Goal: Use online tool/utility: Utilize a website feature to perform a specific function

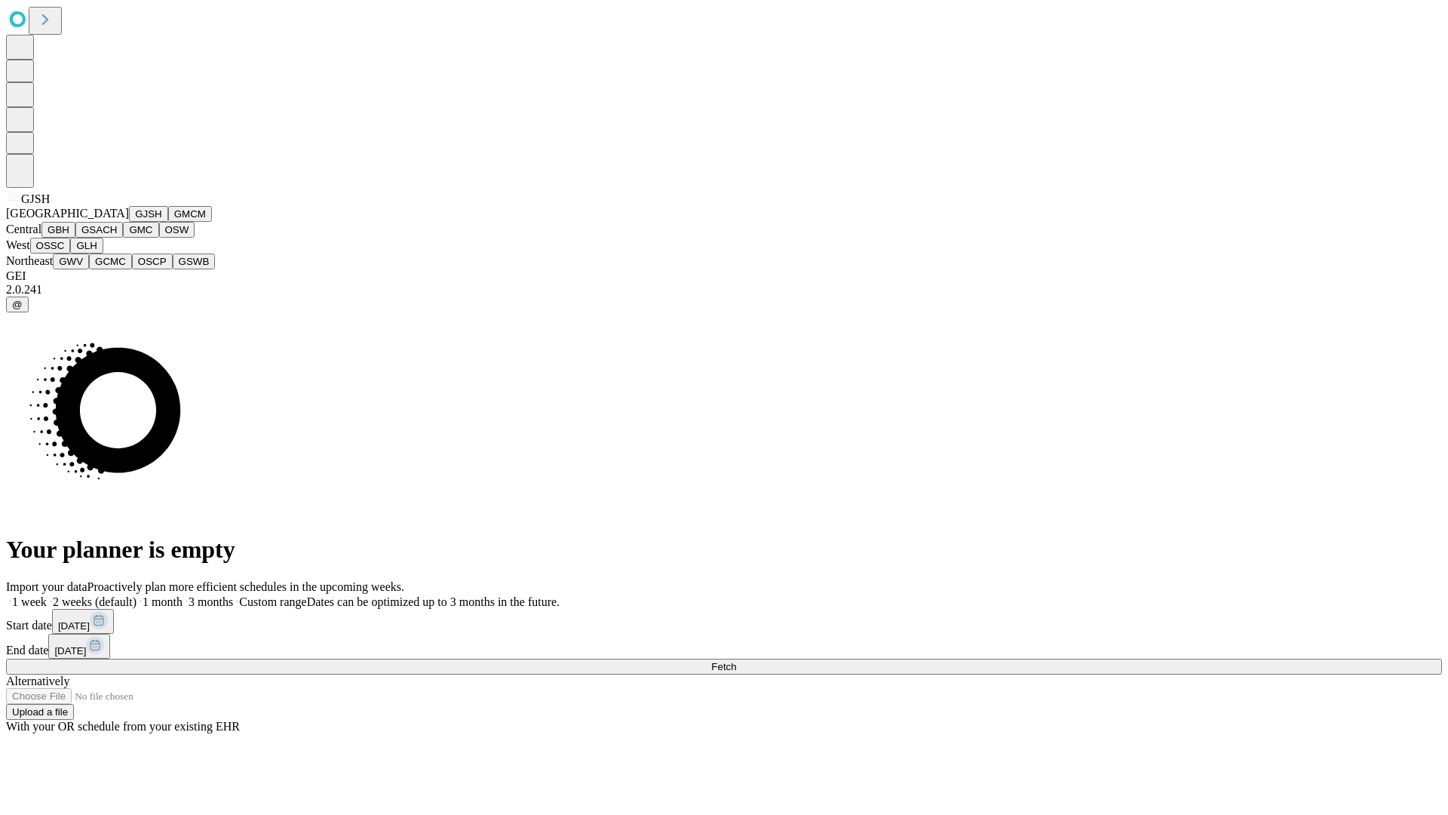
click at [129, 222] on button "GJSH" at bounding box center [148, 214] width 39 height 16
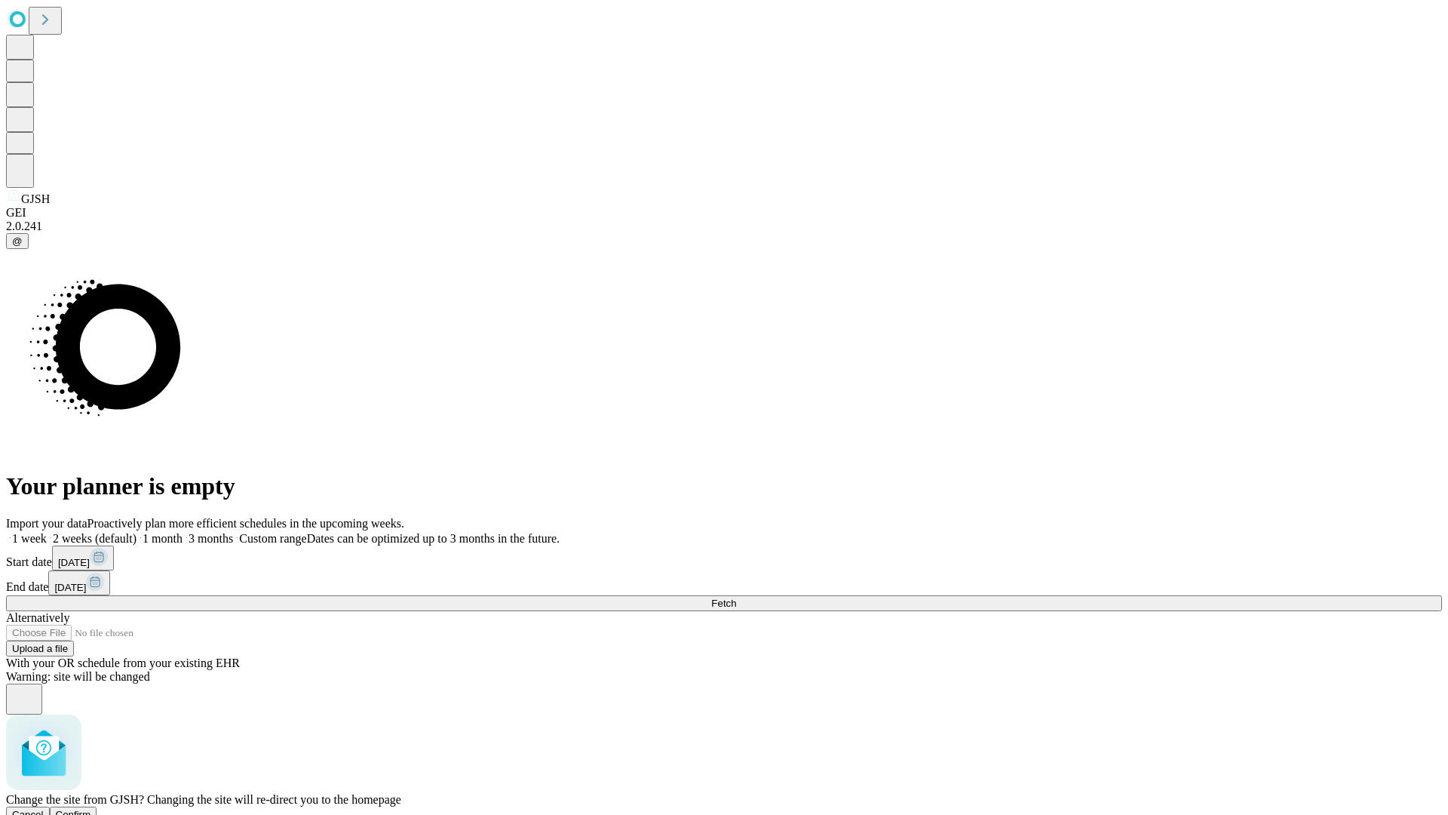
click at [91, 809] on span "Confirm" at bounding box center [73, 814] width 35 height 11
click at [183, 532] on label "1 month" at bounding box center [160, 538] width 46 height 13
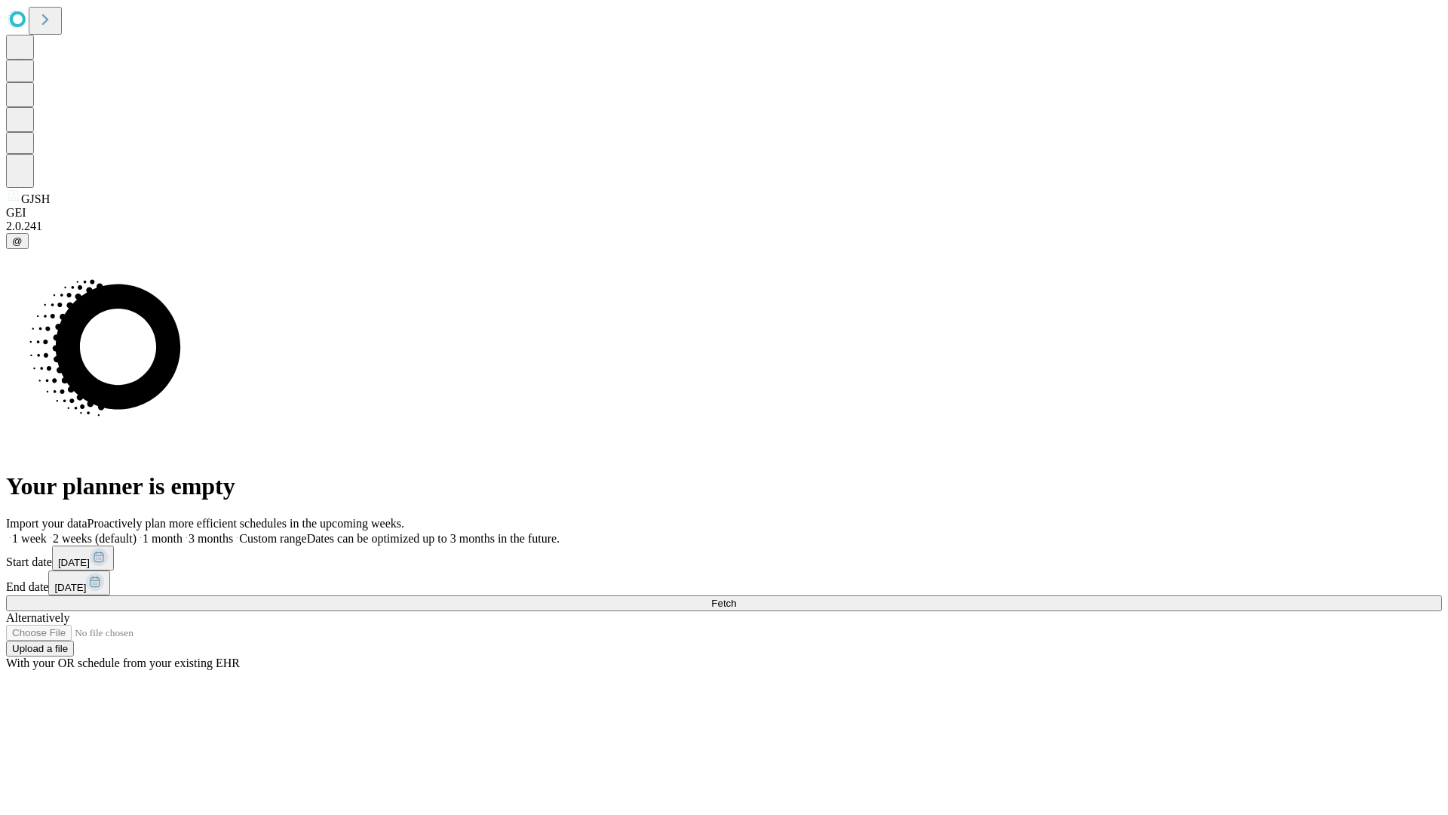
click at [736, 597] on span "Fetch" at bounding box center [723, 602] width 25 height 11
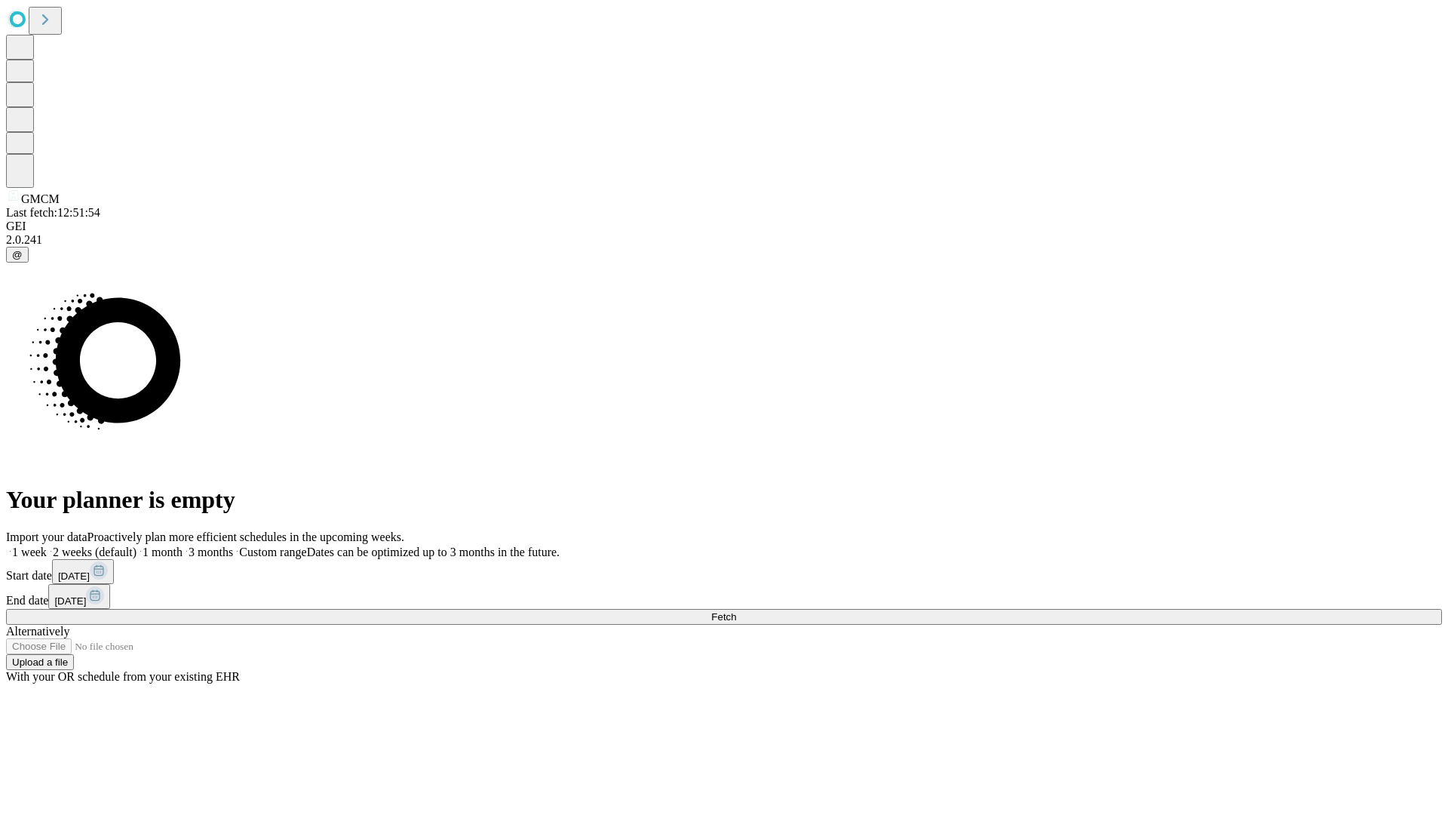
click at [183, 545] on label "1 month" at bounding box center [160, 551] width 46 height 13
click at [736, 611] on span "Fetch" at bounding box center [723, 616] width 25 height 11
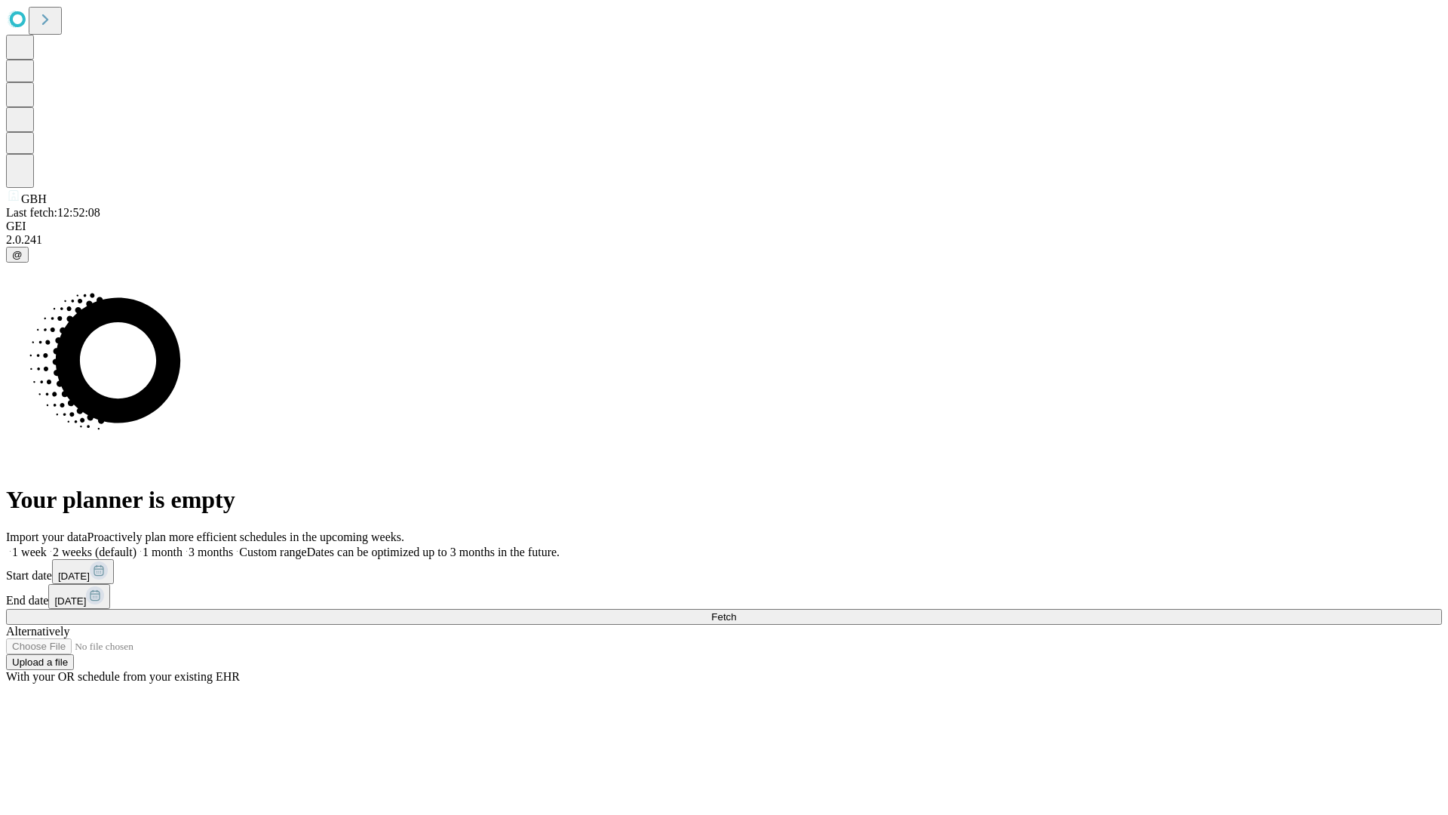
click at [736, 611] on span "Fetch" at bounding box center [723, 616] width 25 height 11
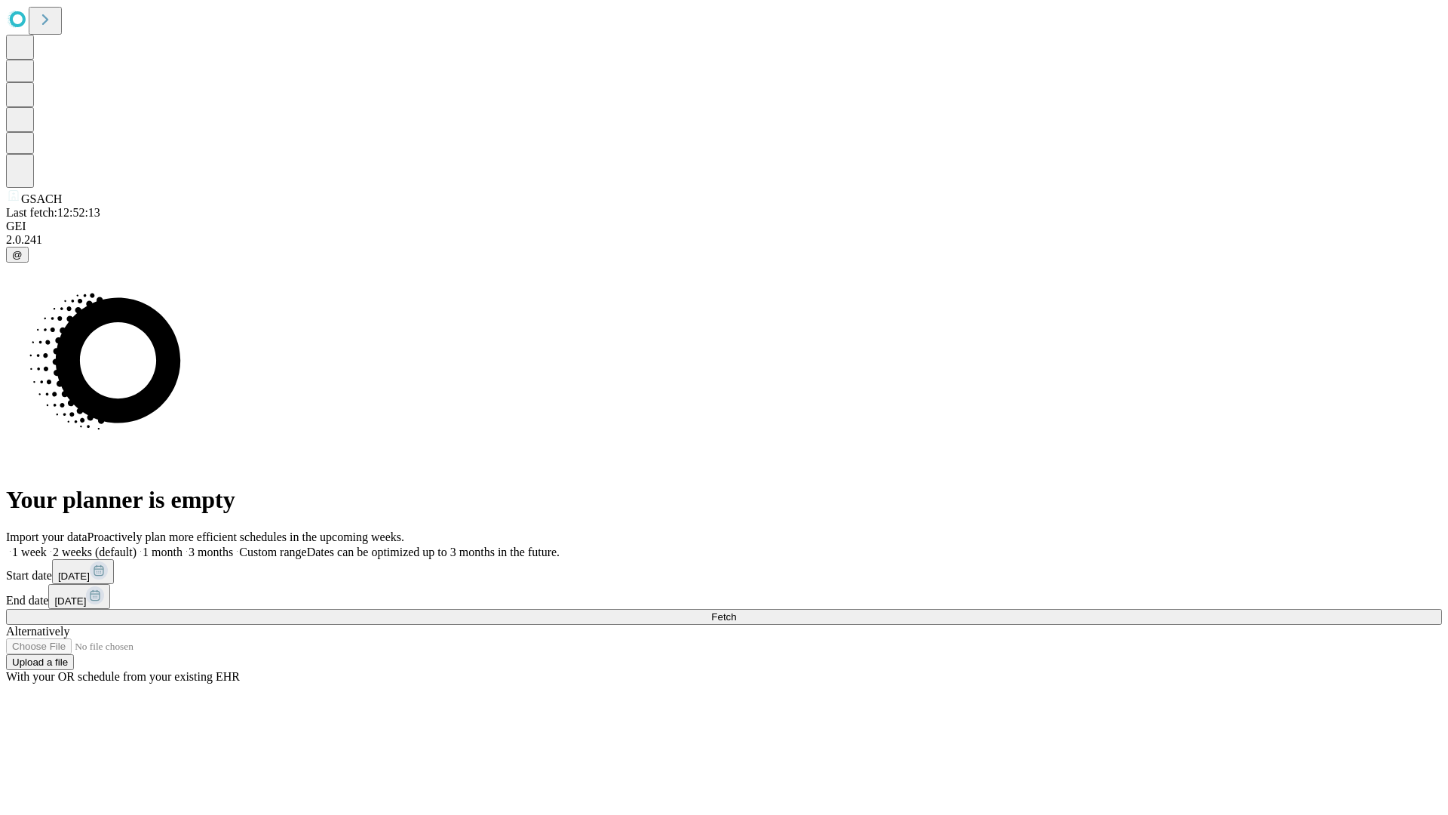
click at [183, 545] on label "1 month" at bounding box center [160, 551] width 46 height 13
click at [736, 611] on span "Fetch" at bounding box center [723, 616] width 25 height 11
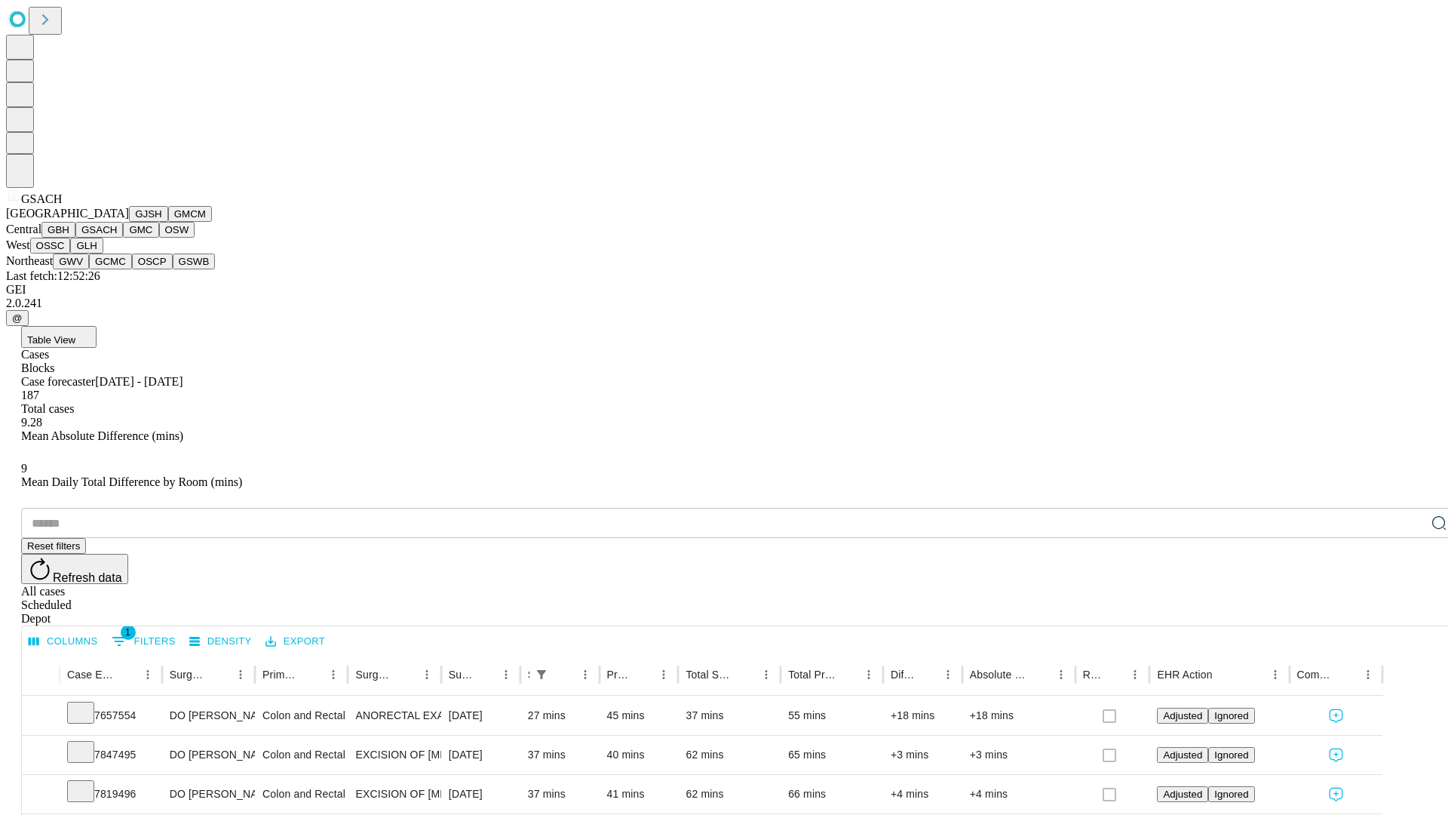
click at [123, 238] on button "GMC" at bounding box center [140, 230] width 35 height 16
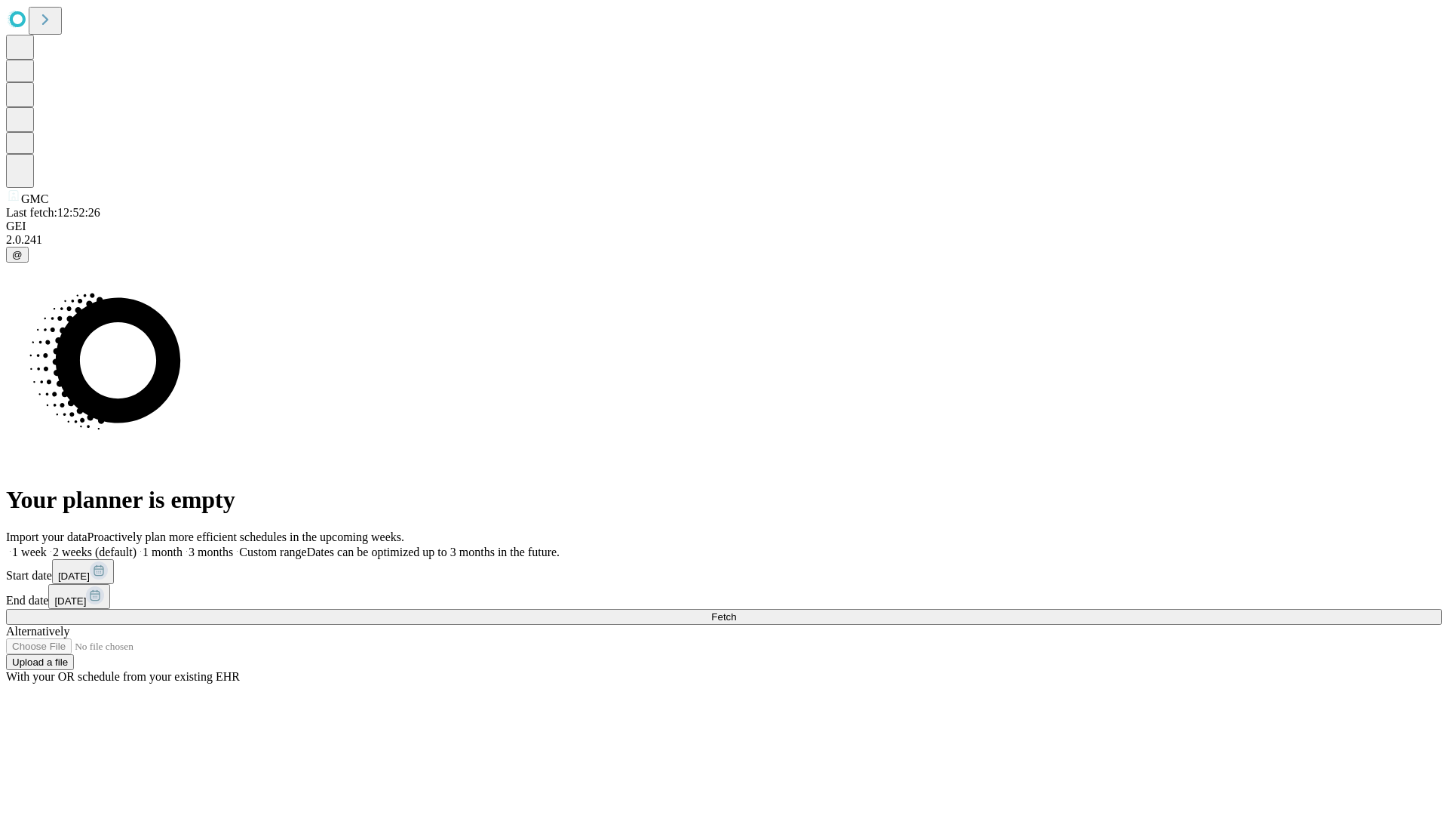
click at [183, 545] on label "1 month" at bounding box center [160, 551] width 46 height 13
click at [736, 611] on span "Fetch" at bounding box center [723, 616] width 25 height 11
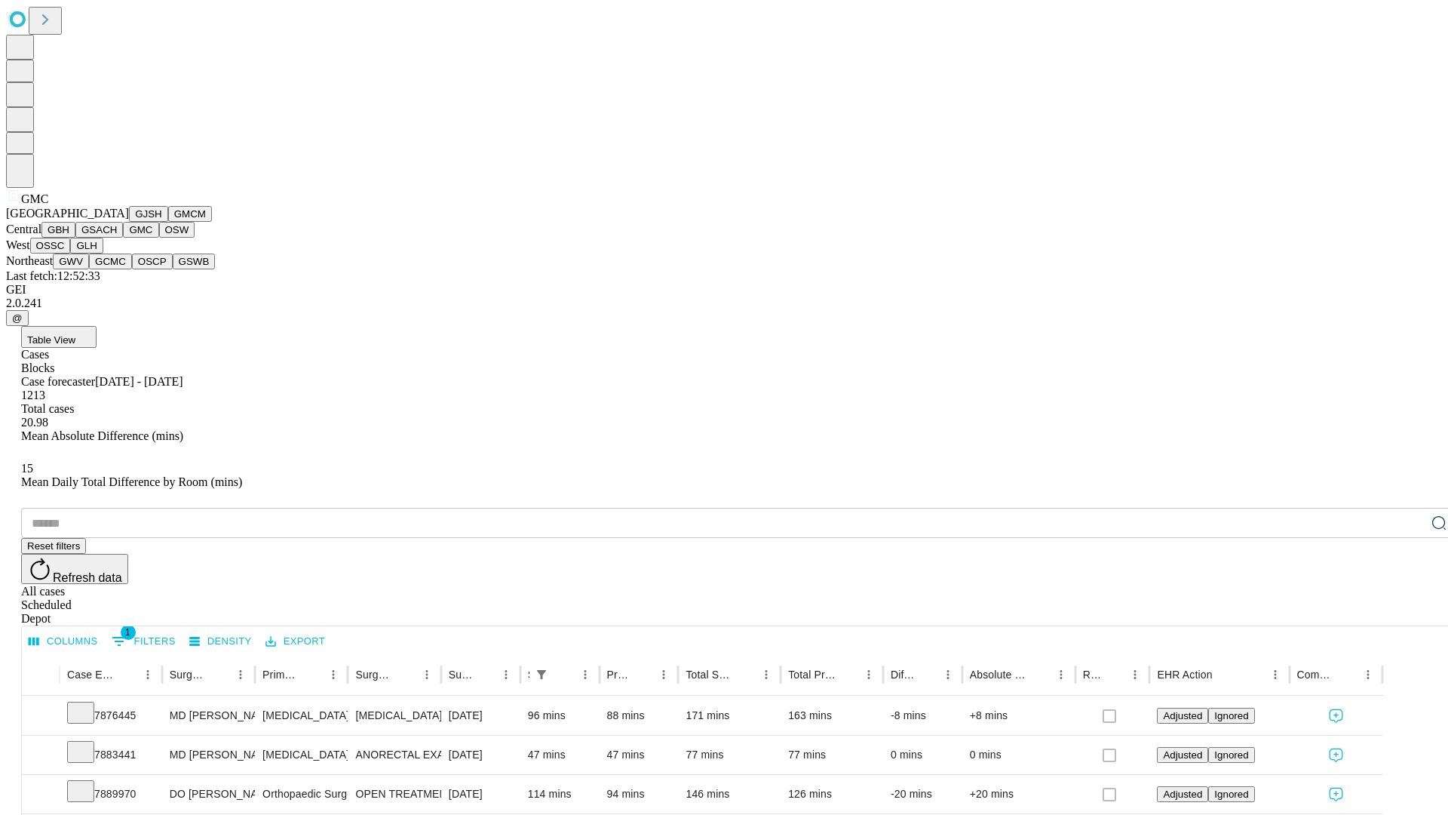
click at [159, 238] on button "OSW" at bounding box center [177, 230] width 36 height 16
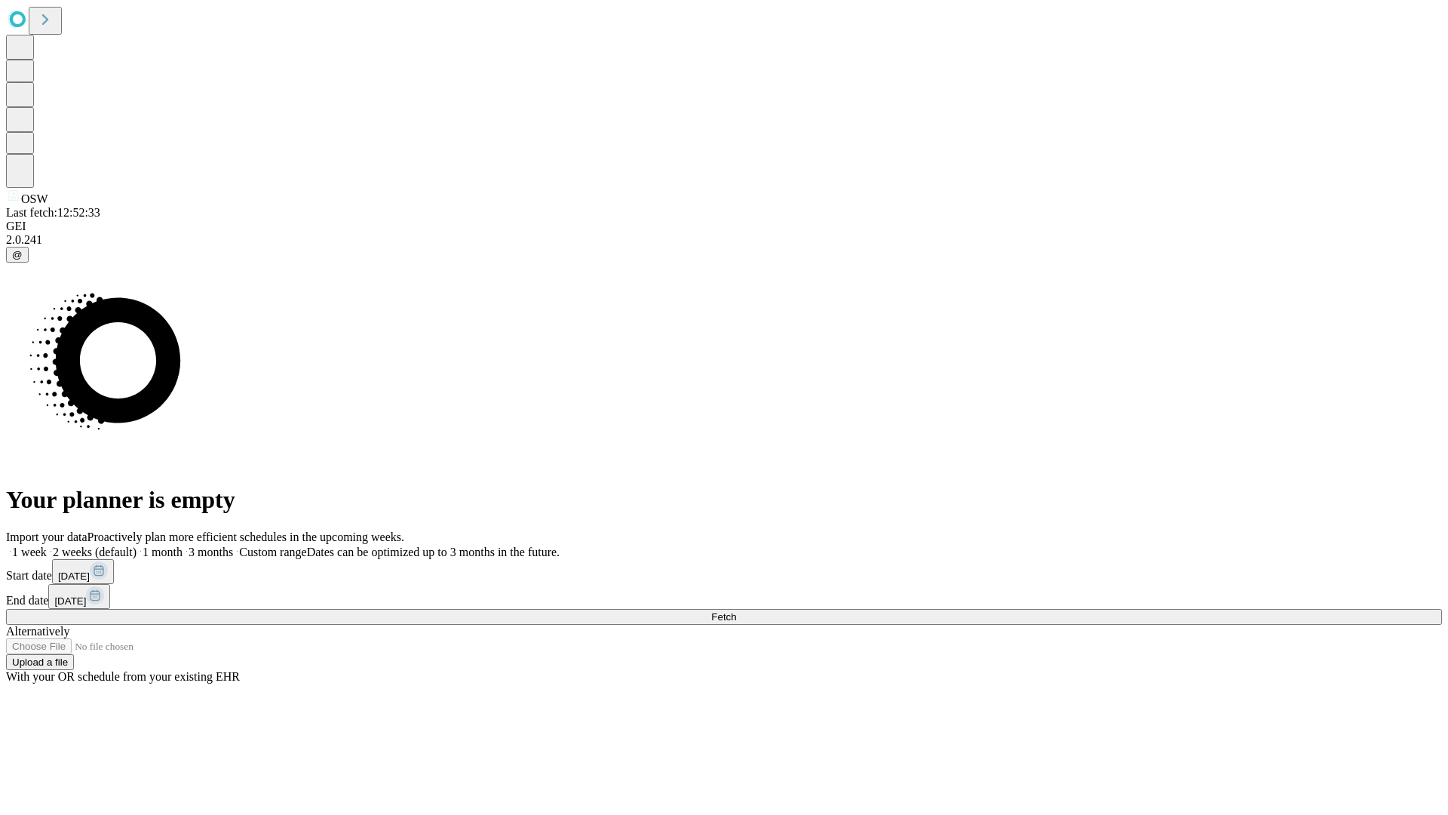
click at [183, 545] on label "1 month" at bounding box center [160, 551] width 46 height 13
click at [736, 611] on span "Fetch" at bounding box center [723, 616] width 25 height 11
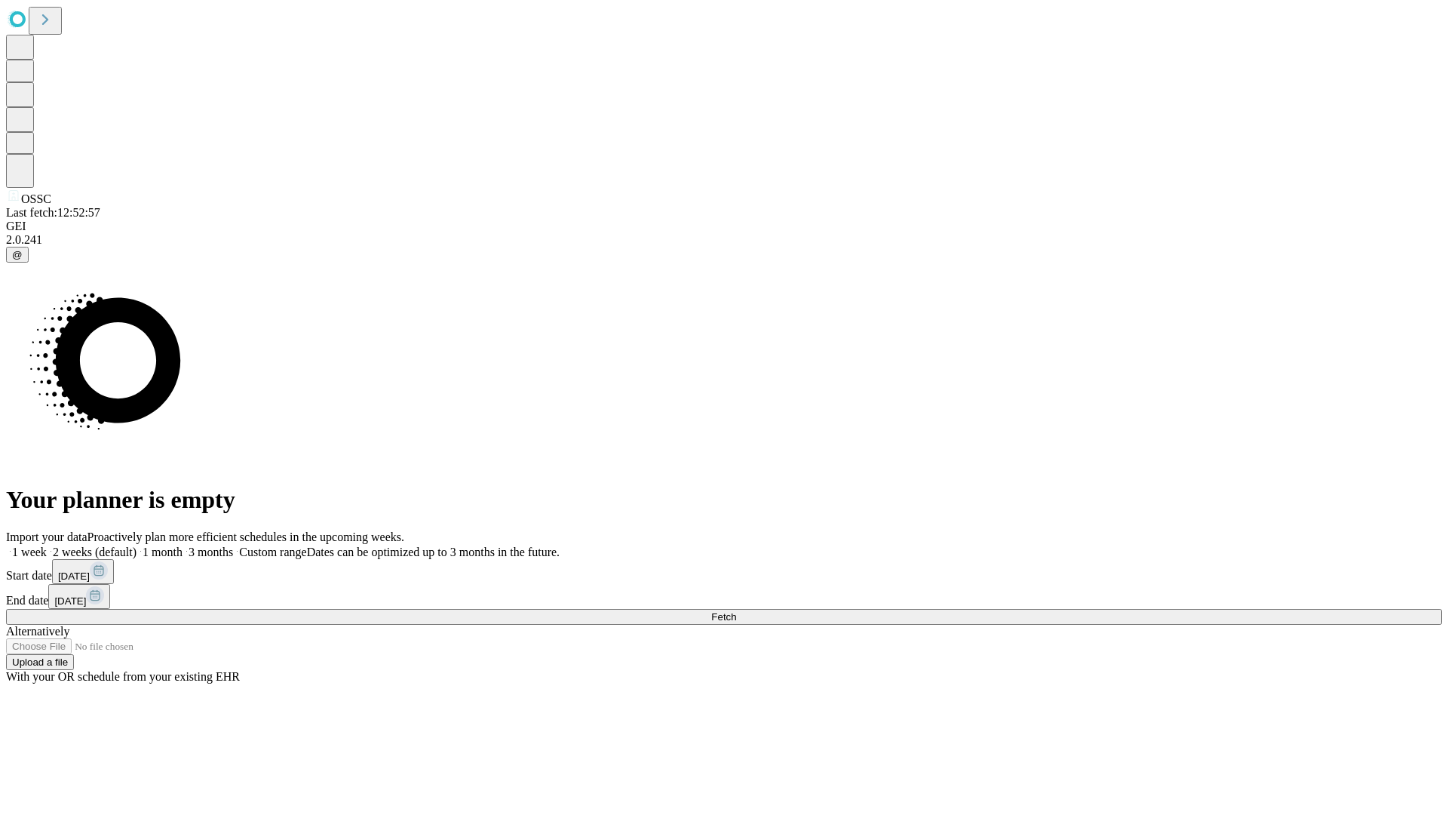
click at [183, 545] on label "1 month" at bounding box center [160, 551] width 46 height 13
click at [736, 611] on span "Fetch" at bounding box center [723, 616] width 25 height 11
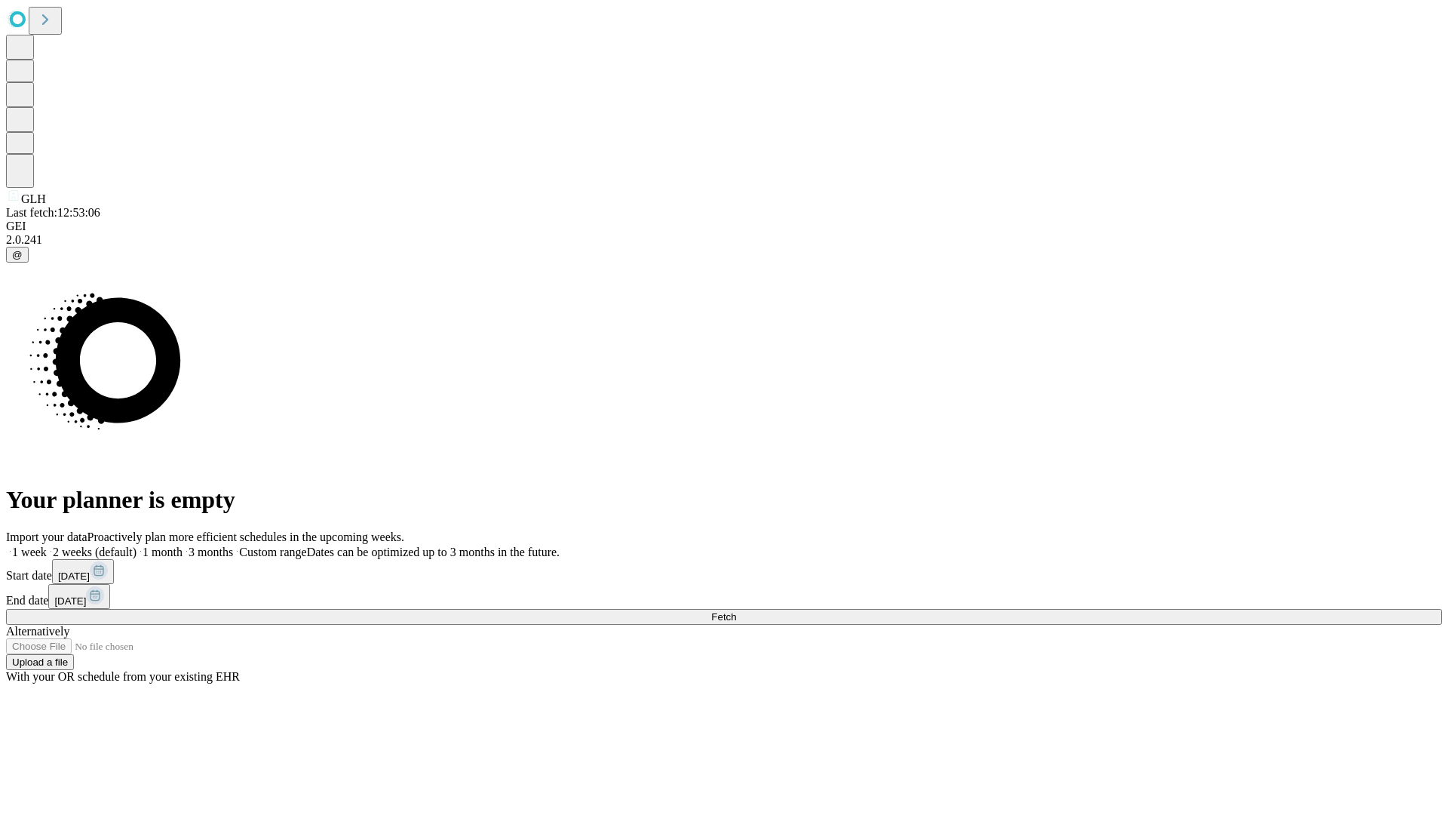
click at [183, 545] on label "1 month" at bounding box center [160, 551] width 46 height 13
click at [736, 611] on span "Fetch" at bounding box center [723, 616] width 25 height 11
click at [183, 545] on label "1 month" at bounding box center [160, 551] width 46 height 13
click at [736, 611] on span "Fetch" at bounding box center [723, 616] width 25 height 11
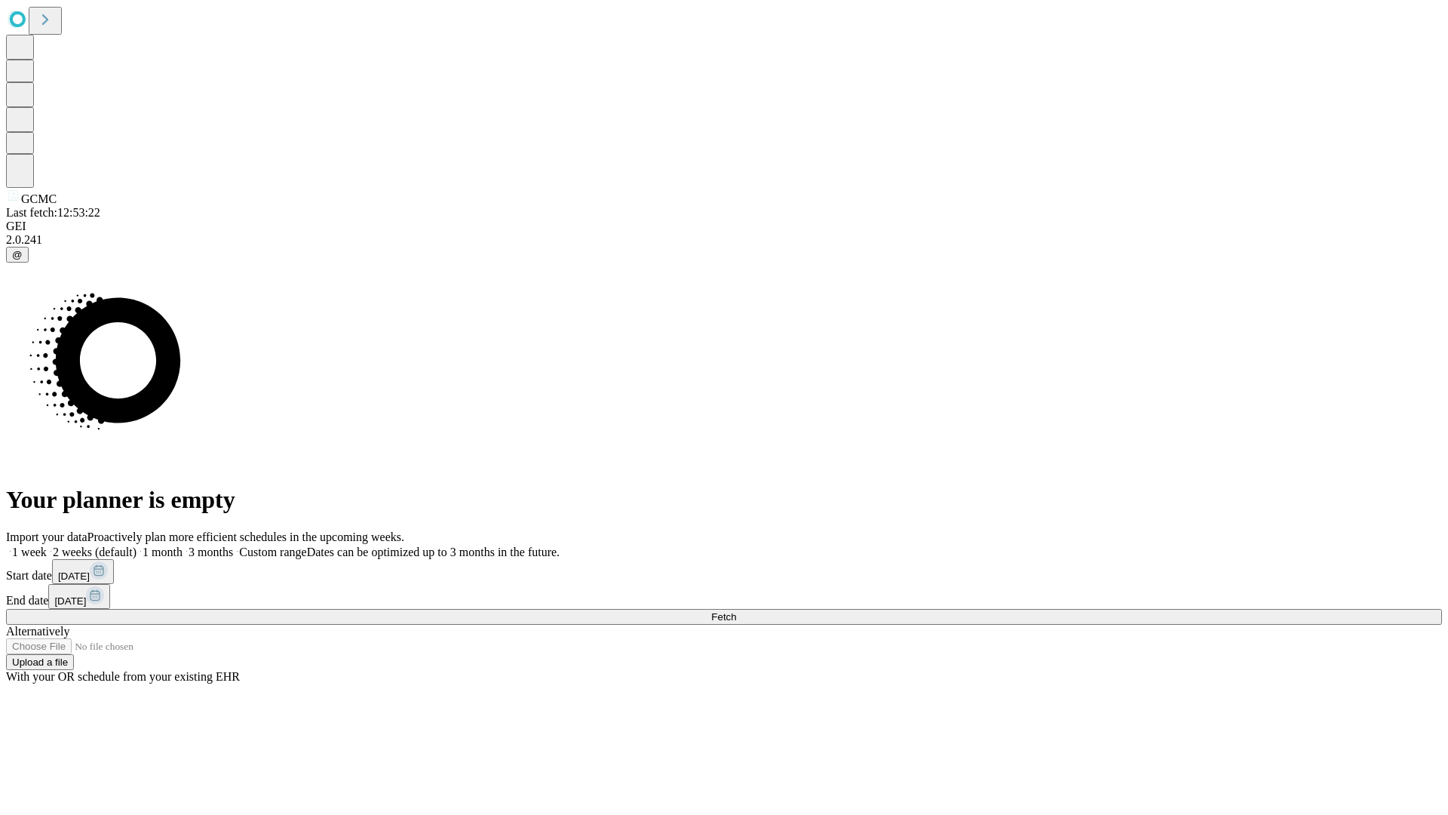
click at [183, 545] on label "1 month" at bounding box center [160, 551] width 46 height 13
click at [736, 611] on span "Fetch" at bounding box center [723, 616] width 25 height 11
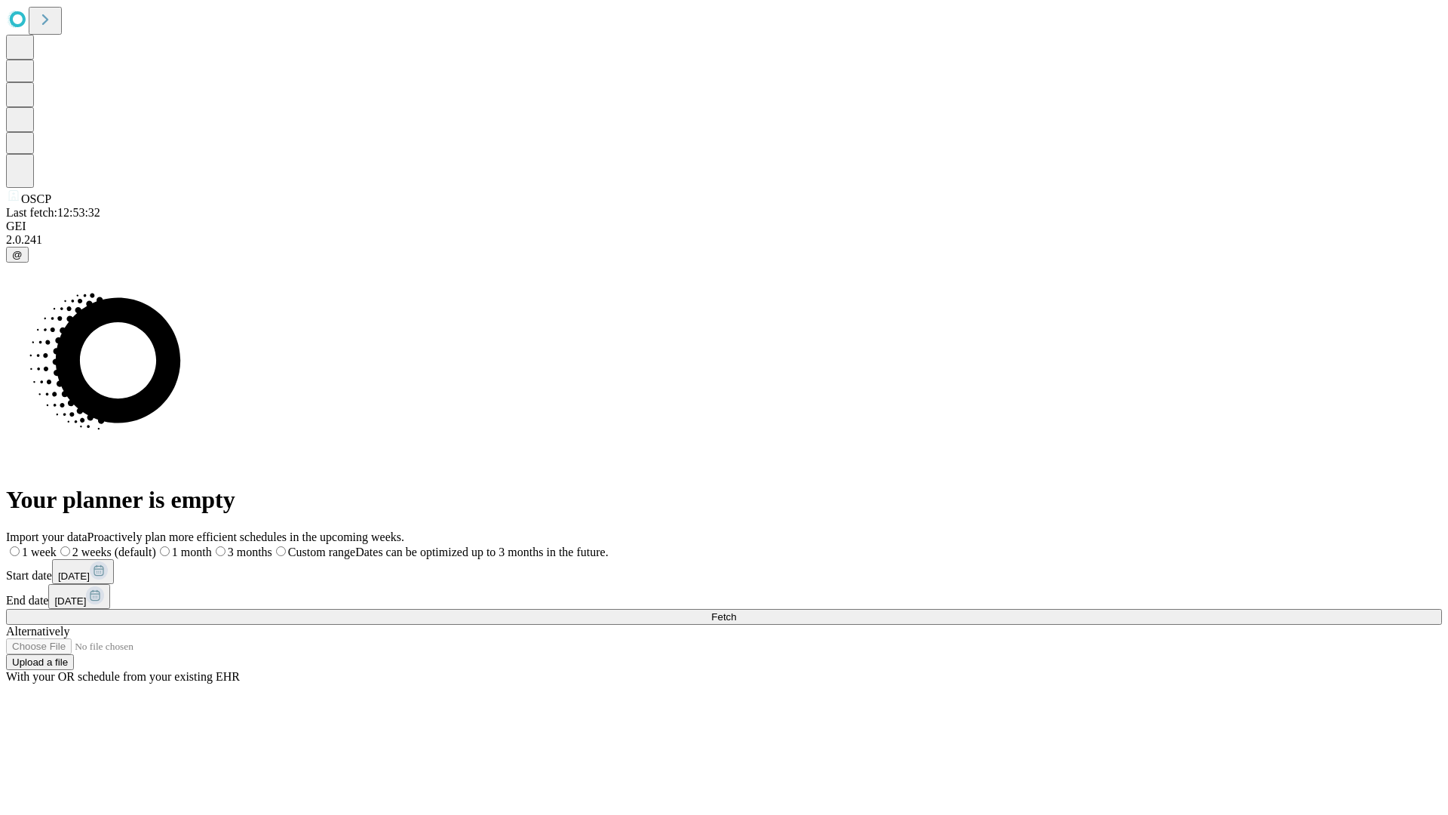
click at [212, 545] on label "1 month" at bounding box center [184, 551] width 56 height 13
click at [736, 611] on span "Fetch" at bounding box center [723, 616] width 25 height 11
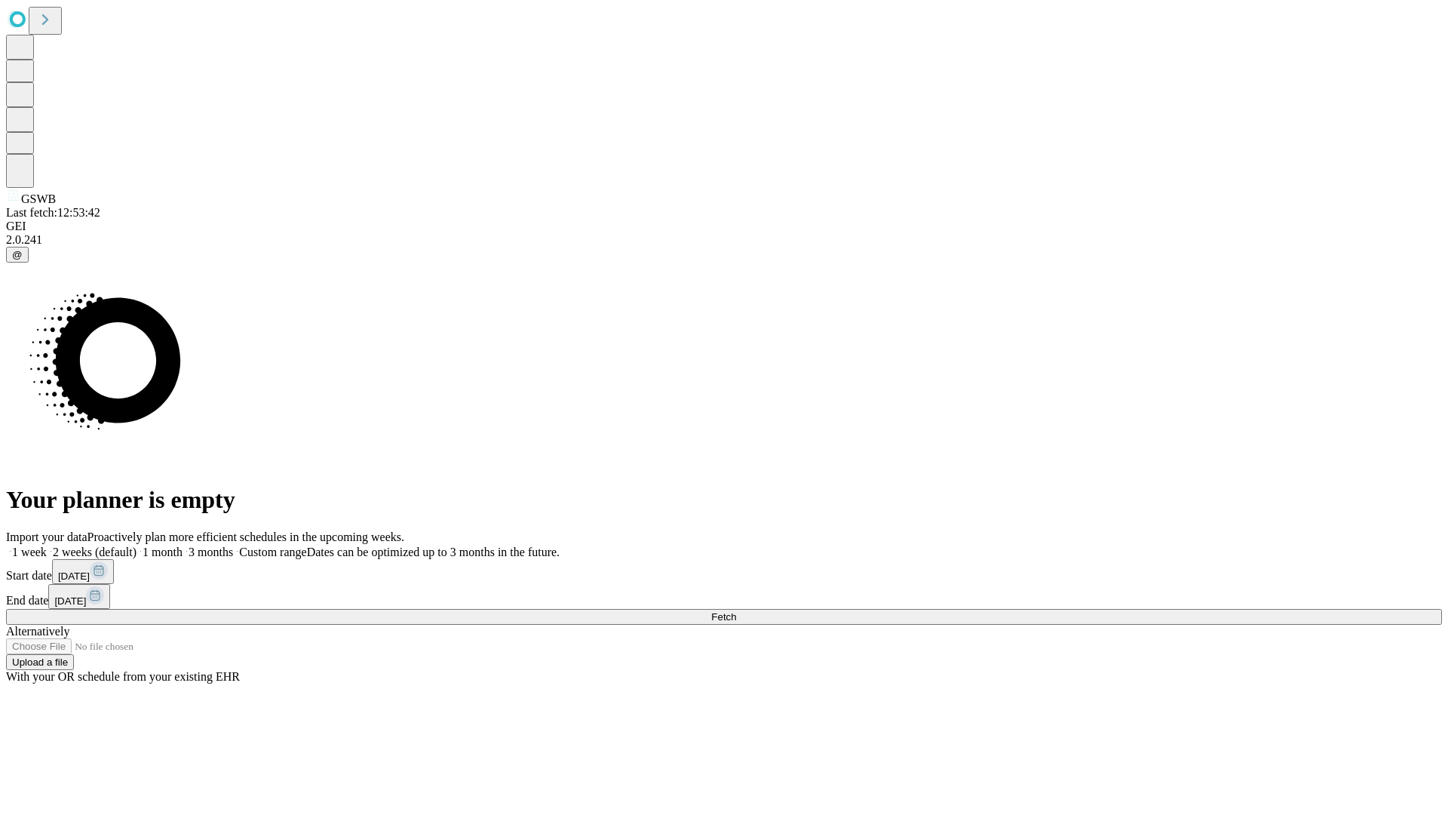
click at [183, 545] on label "1 month" at bounding box center [160, 551] width 46 height 13
click at [736, 611] on span "Fetch" at bounding box center [723, 616] width 25 height 11
